Goal: Complete application form: Complete application form

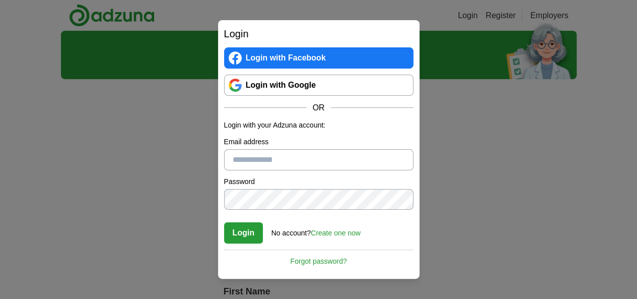
drag, startPoint x: 0, startPoint y: 0, endPoint x: 297, endPoint y: 88, distance: 310.0
click at [297, 88] on link "Login with Google" at bounding box center [318, 85] width 189 height 21
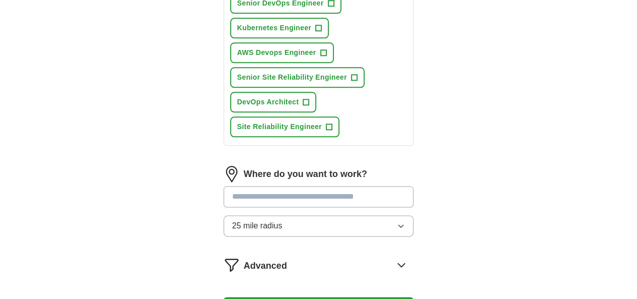
scroll to position [606, 0]
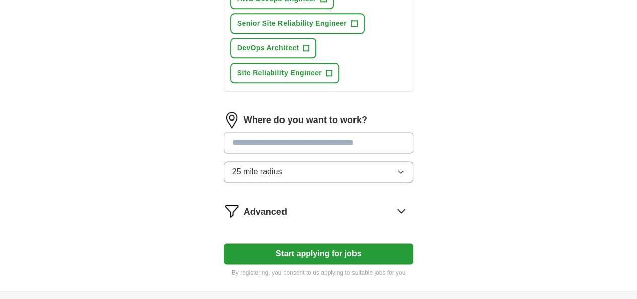
drag, startPoint x: 314, startPoint y: 221, endPoint x: 317, endPoint y: 213, distance: 8.6
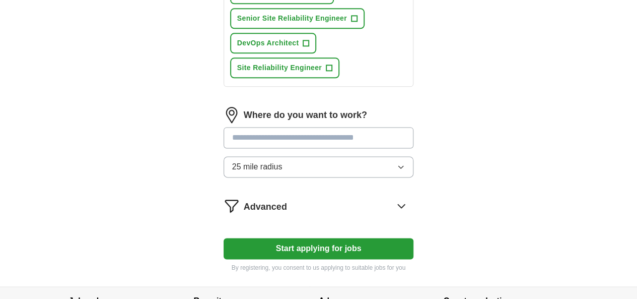
drag, startPoint x: 317, startPoint y: 213, endPoint x: 117, endPoint y: 156, distance: 208.0
click at [292, 238] on button "Start applying for jobs" at bounding box center [319, 248] width 190 height 21
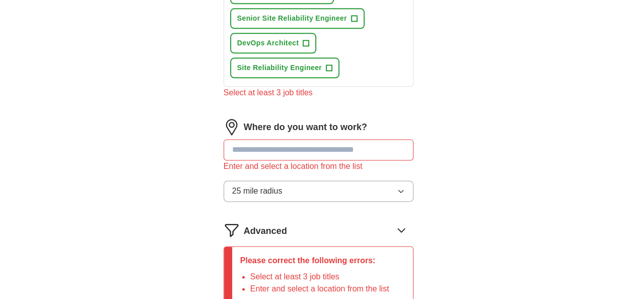
click at [271, 139] on input at bounding box center [319, 149] width 190 height 21
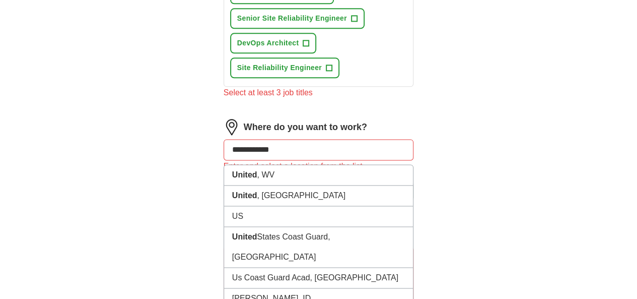
type input "**********"
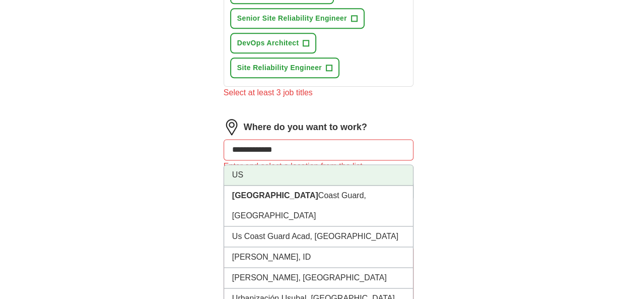
click at [331, 165] on li "US" at bounding box center [318, 175] width 189 height 21
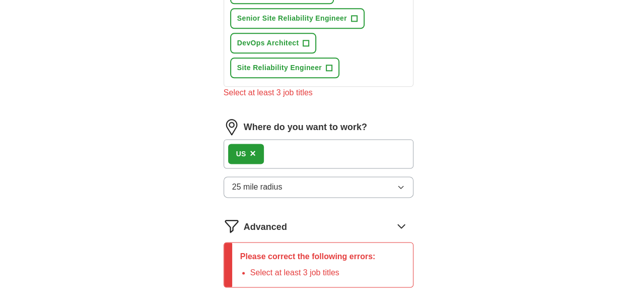
drag, startPoint x: 274, startPoint y: 187, endPoint x: 279, endPoint y: 182, distance: 6.4
click at [275, 266] on li "Select at least 3 job titles" at bounding box center [312, 272] width 125 height 12
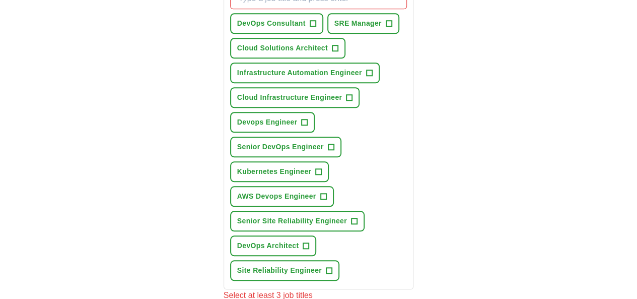
scroll to position [354, 0]
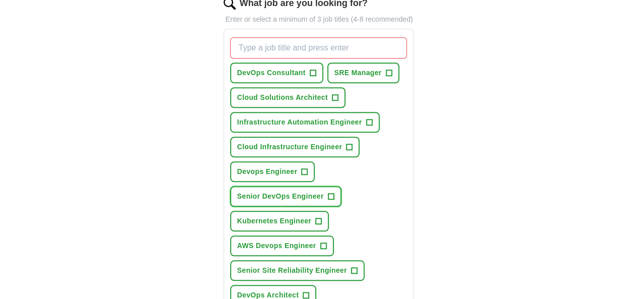
click at [280, 191] on span "Senior DevOps Engineer" at bounding box center [280, 196] width 87 height 11
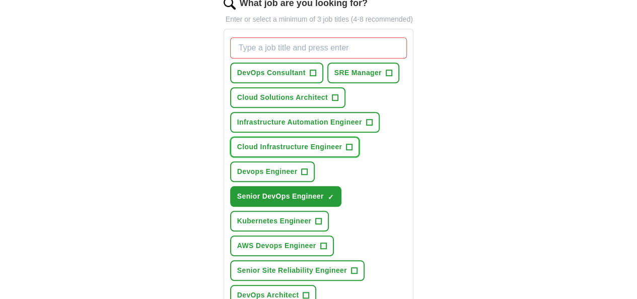
click at [288, 142] on span "Cloud Infrastructure Engineer" at bounding box center [289, 147] width 105 height 11
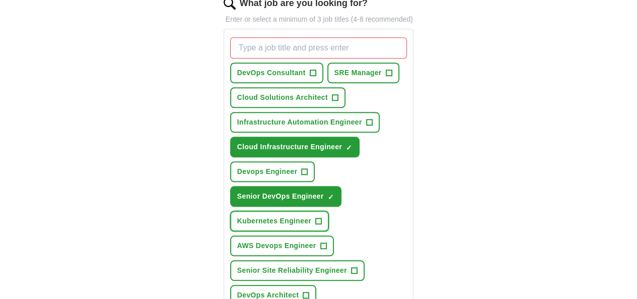
drag, startPoint x: 349, startPoint y: 155, endPoint x: 376, endPoint y: 140, distance: 30.4
click at [311, 216] on span "Kubernetes Engineer" at bounding box center [274, 221] width 74 height 11
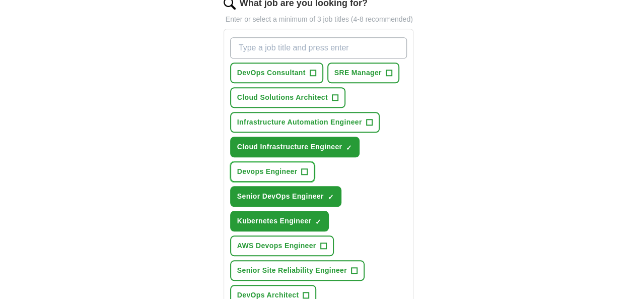
click at [298, 166] on span "Devops Engineer" at bounding box center [267, 171] width 60 height 11
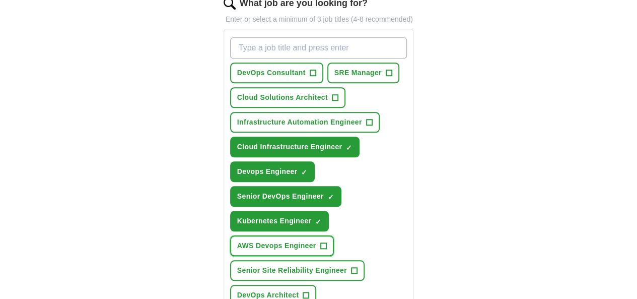
click at [248, 240] on span "AWS Devops Engineer" at bounding box center [276, 245] width 79 height 11
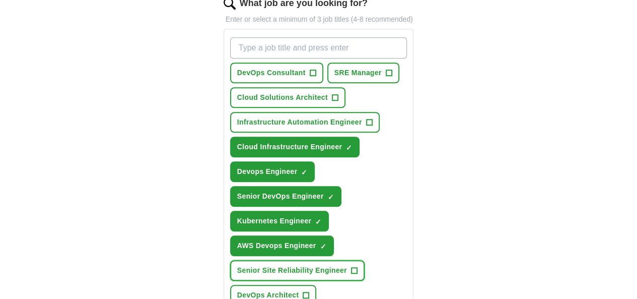
click at [262, 265] on span "Senior Site Reliability Engineer" at bounding box center [292, 270] width 110 height 11
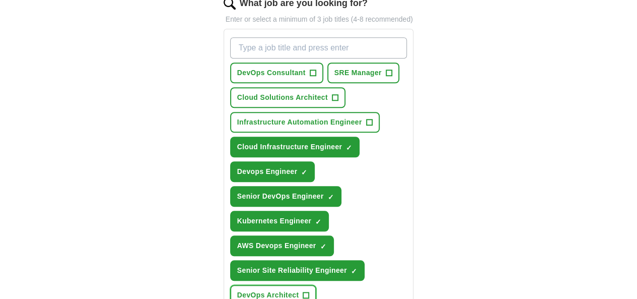
click at [299, 290] on span "DevOps Architect" at bounding box center [268, 295] width 62 height 11
click at [244, 67] on span "DevOps Consultant" at bounding box center [271, 72] width 68 height 11
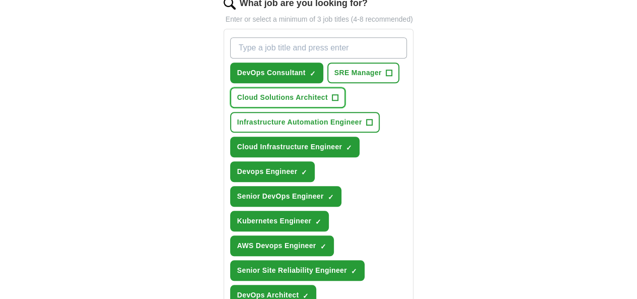
click at [238, 92] on span "Cloud Solutions Architect" at bounding box center [282, 97] width 91 height 11
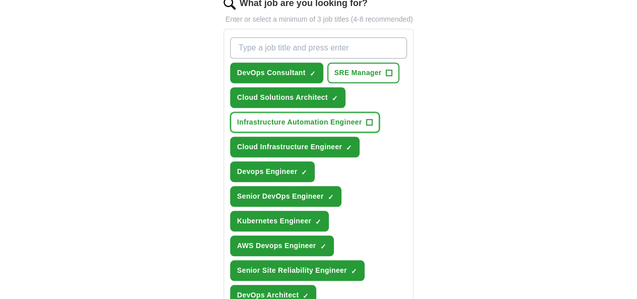
click at [296, 117] on span "Infrastructure Automation Engineer" at bounding box center [299, 122] width 125 height 11
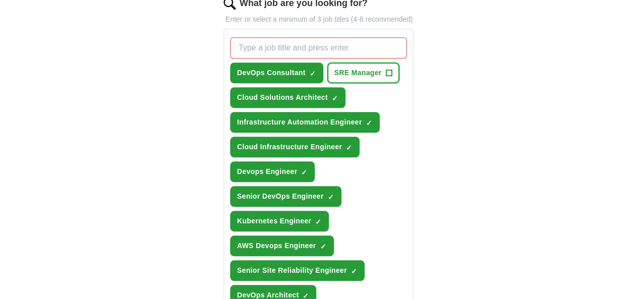
click at [358, 67] on button "SRE Manager +" at bounding box center [363, 72] width 72 height 21
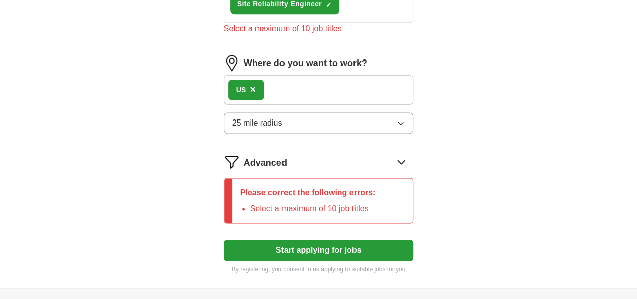
scroll to position [671, 0]
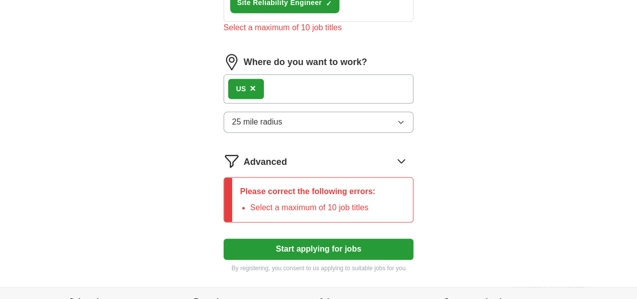
click at [326, 238] on button "Start applying for jobs" at bounding box center [319, 248] width 190 height 21
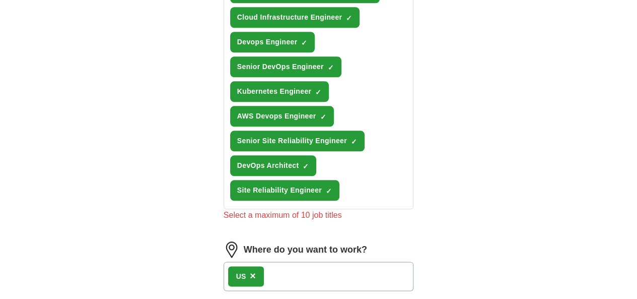
scroll to position [369, 0]
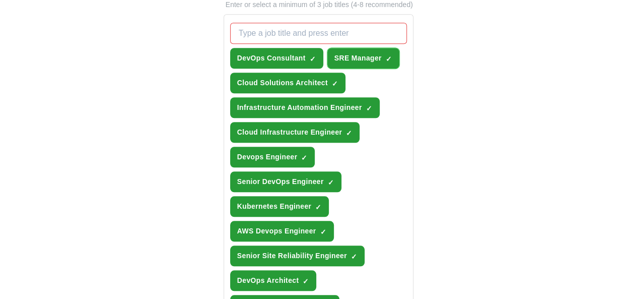
click at [340, 52] on button "SRE Manager ✓ ×" at bounding box center [363, 58] width 72 height 21
drag, startPoint x: 252, startPoint y: 46, endPoint x: 261, endPoint y: 49, distance: 10.0
click at [255, 53] on span "DevOps Consultant" at bounding box center [271, 58] width 68 height 11
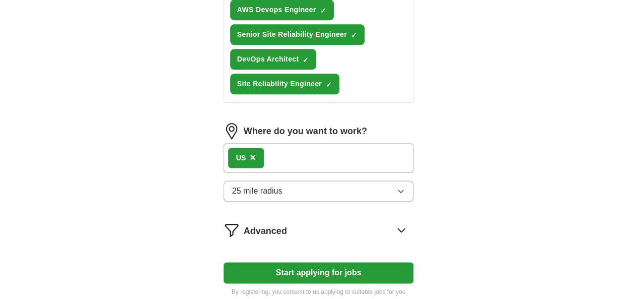
scroll to position [614, 0]
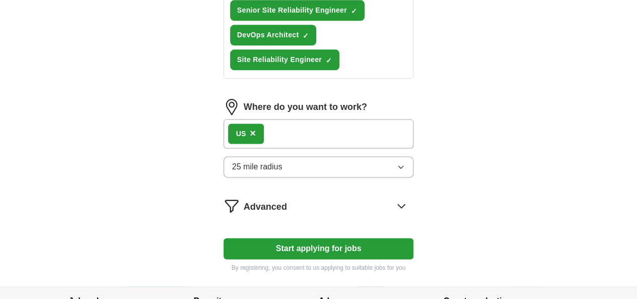
click at [306, 238] on button "Start applying for jobs" at bounding box center [319, 248] width 190 height 21
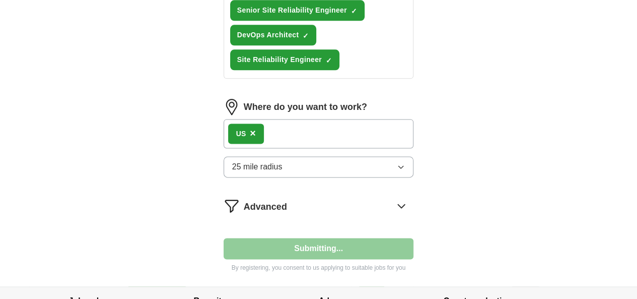
select select "**"
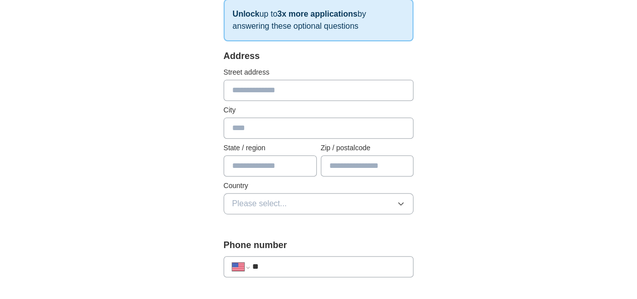
scroll to position [201, 0]
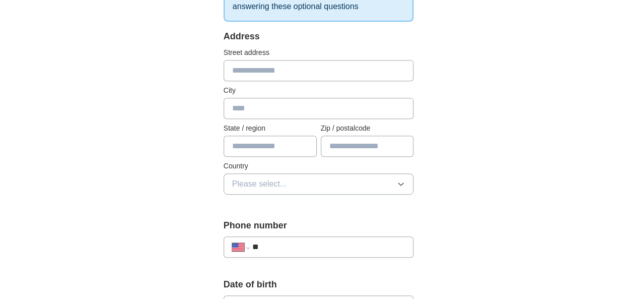
click at [279, 81] on div "Address Street address City State / region Zip / postalcode Country Please sele…" at bounding box center [319, 118] width 190 height 177
type input "**********"
type input "*********"
type input "****"
type input "*****"
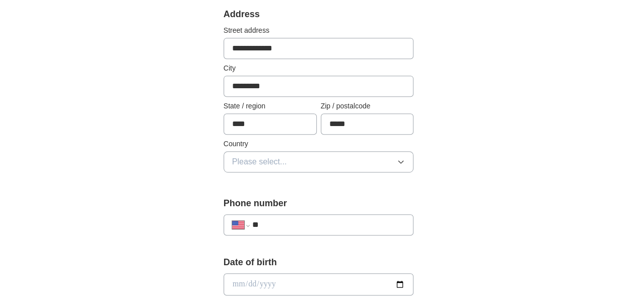
scroll to position [302, 0]
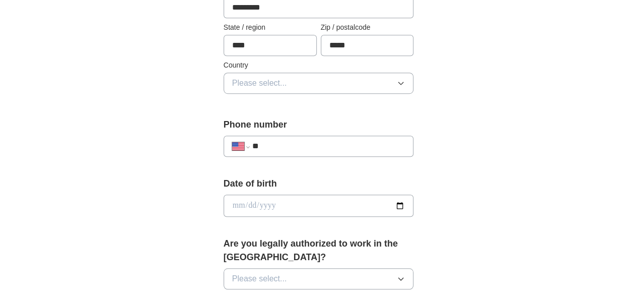
click at [271, 85] on button "Please select..." at bounding box center [319, 83] width 190 height 21
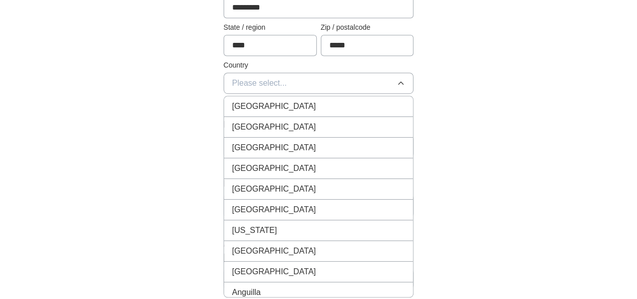
click at [284, 121] on div "United States" at bounding box center [318, 127] width 173 height 12
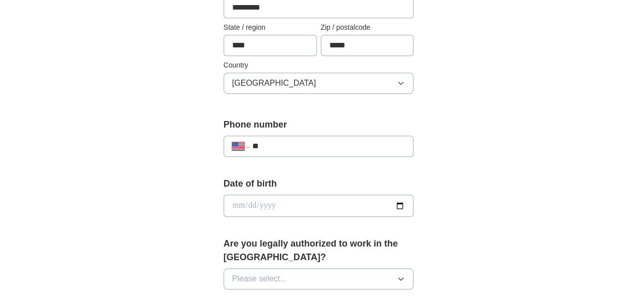
click at [289, 145] on input "**" at bounding box center [328, 146] width 153 height 12
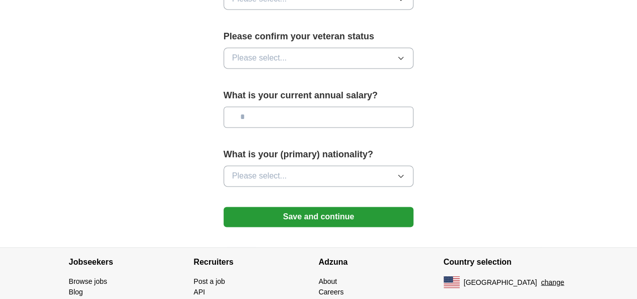
scroll to position [745, 0]
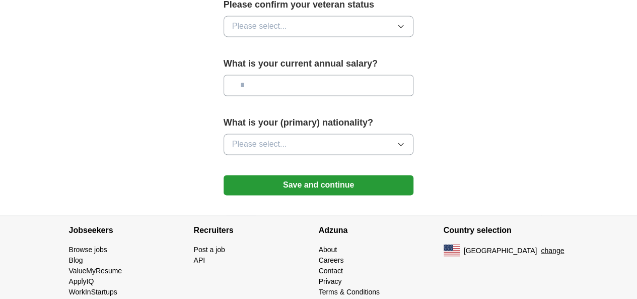
click at [376, 175] on button "Save and continue" at bounding box center [319, 185] width 190 height 20
